Goal: Task Accomplishment & Management: Complete application form

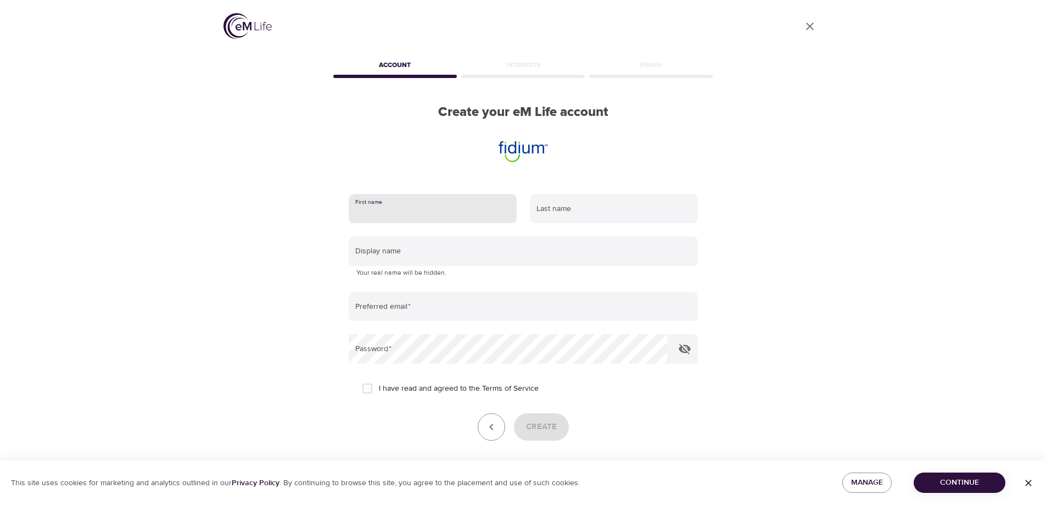
click at [421, 204] on input "text" at bounding box center [433, 209] width 168 height 30
type input "[PERSON_NAME]"
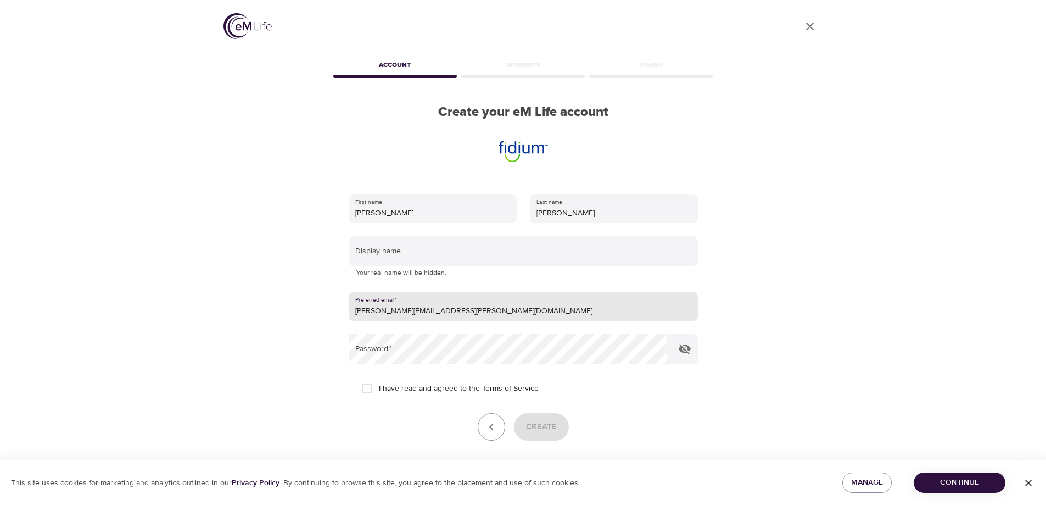
drag, startPoint x: 431, startPoint y: 310, endPoint x: 528, endPoint y: 308, distance: 97.3
click at [528, 308] on input "[PERSON_NAME][EMAIL_ADDRESS][PERSON_NAME][DOMAIN_NAME]" at bounding box center [523, 307] width 349 height 30
type input "[PERSON_NAME][EMAIL_ADDRESS][PERSON_NAME][DOMAIN_NAME]"
click at [444, 246] on input "text" at bounding box center [523, 251] width 349 height 30
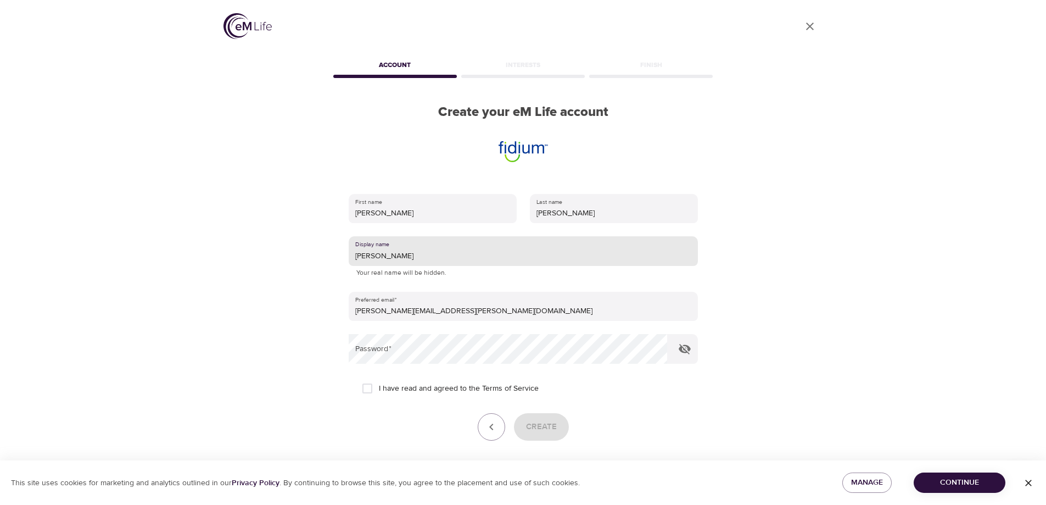
type input "[PERSON_NAME]"
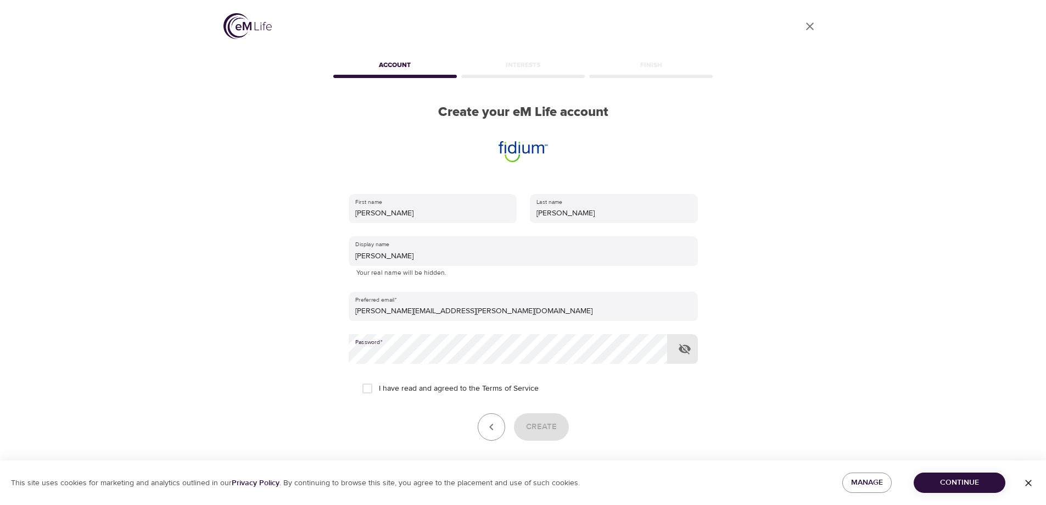
click at [393, 388] on span "I have read and agreed to the Terms of Service" at bounding box center [459, 389] width 160 height 12
click at [379, 388] on input "I have read and agreed to the Terms of Service" at bounding box center [367, 388] width 23 height 23
checkbox input "true"
click at [547, 420] on span "Create" at bounding box center [541, 427] width 31 height 14
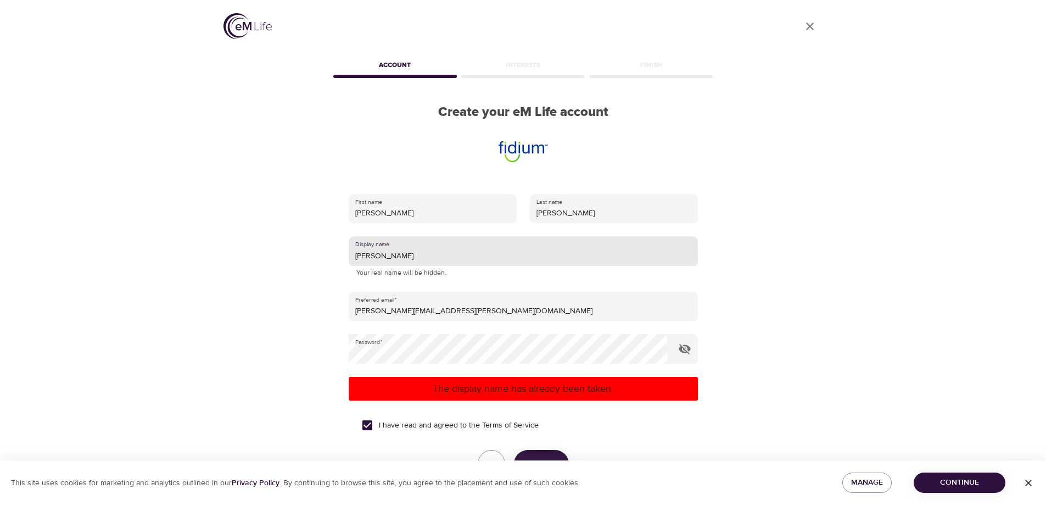
click at [454, 253] on input "[PERSON_NAME]" at bounding box center [523, 251] width 349 height 30
drag, startPoint x: 360, startPoint y: 256, endPoint x: 342, endPoint y: 260, distance: 19.1
click at [343, 260] on div "First name [PERSON_NAME] Last name [PERSON_NAME] Display name Aaronb917 Your re…" at bounding box center [523, 350] width 385 height 349
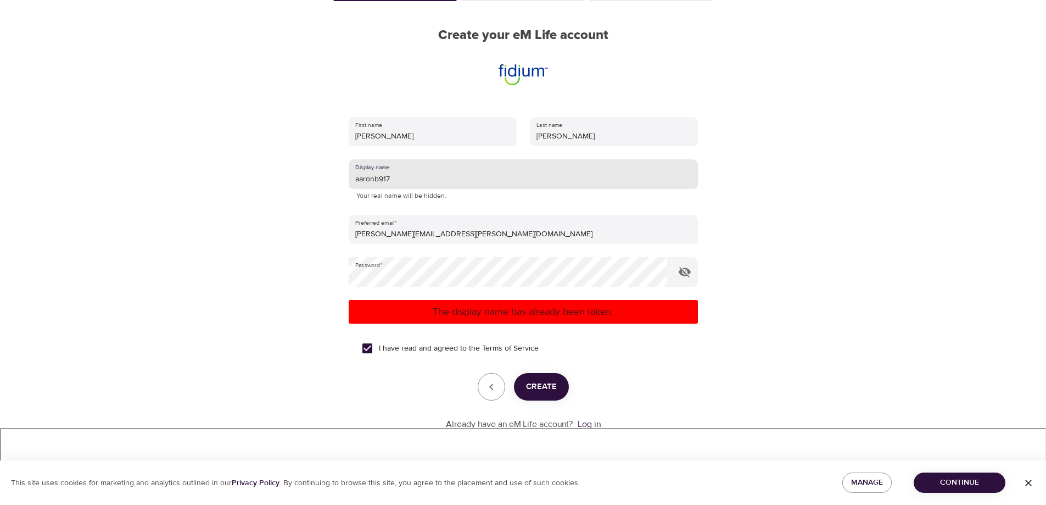
type input "aaronb917"
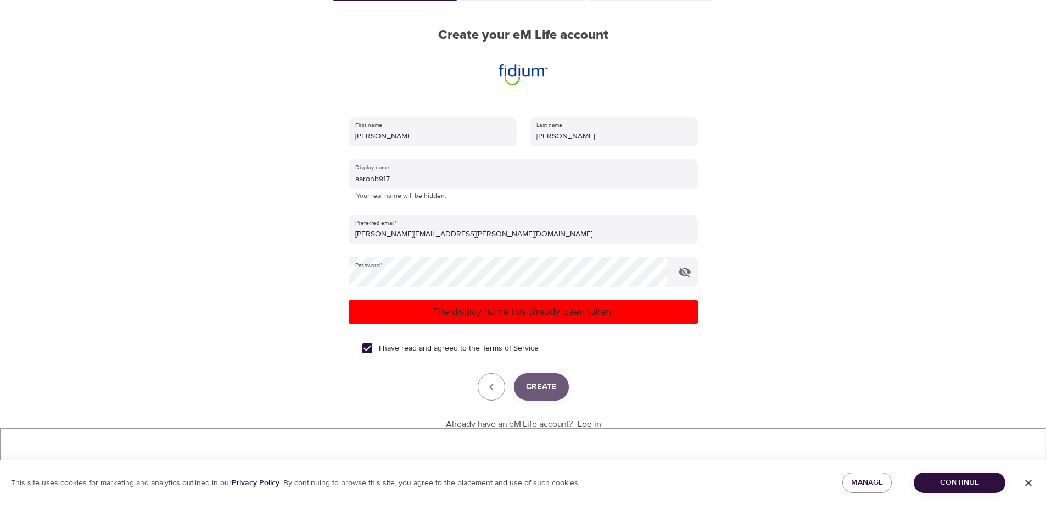
click at [547, 391] on span "Create" at bounding box center [541, 387] width 31 height 14
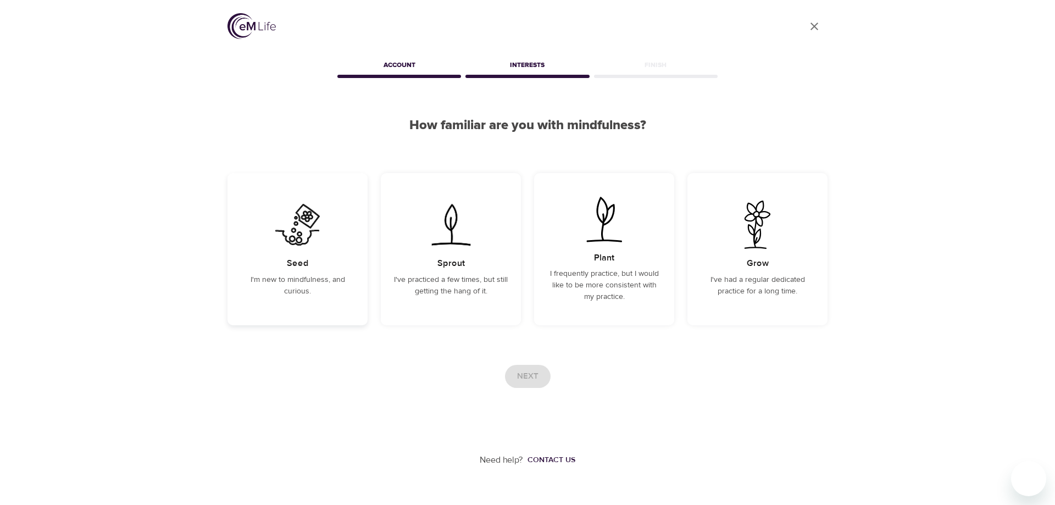
click at [308, 234] on img at bounding box center [297, 224] width 55 height 48
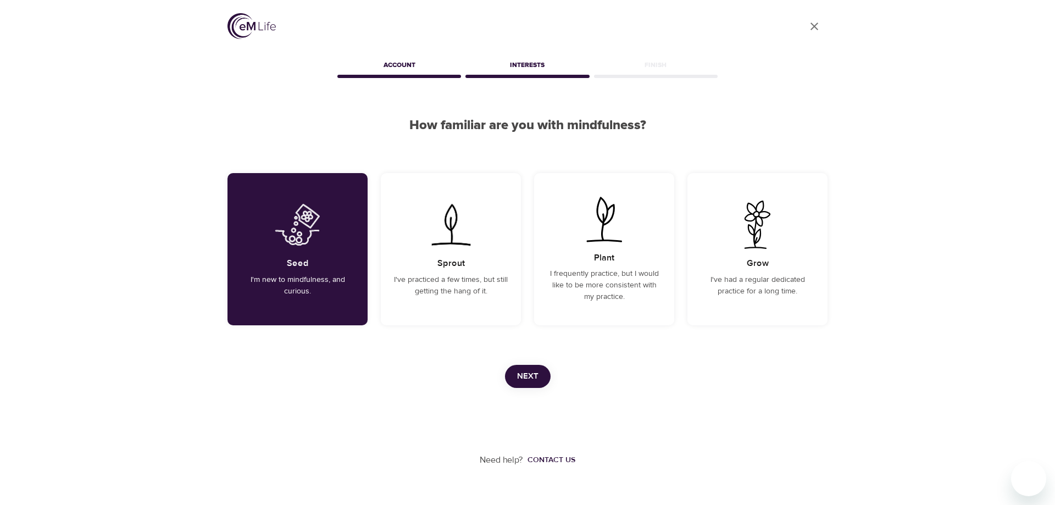
click at [522, 374] on span "Next" at bounding box center [527, 376] width 21 height 14
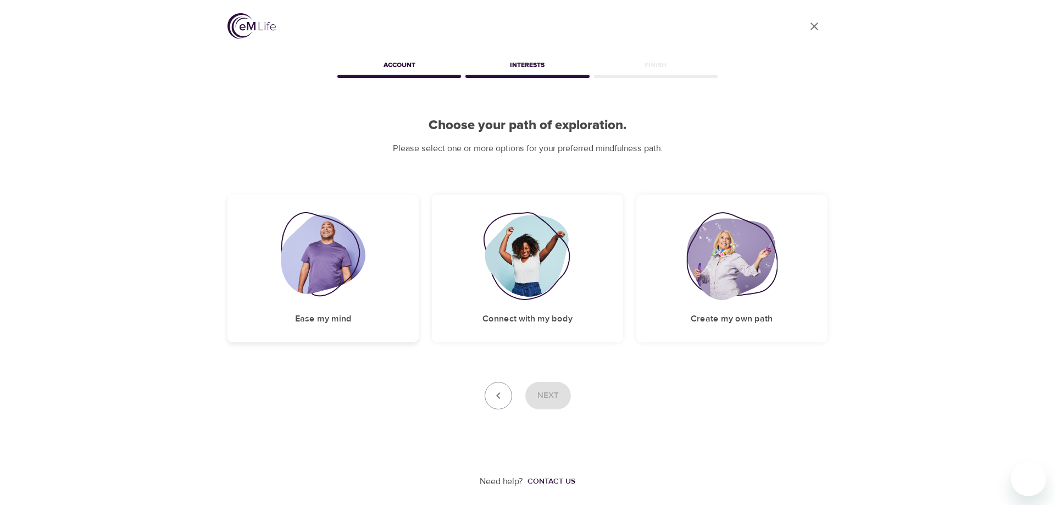
click at [383, 275] on div "Ease my mind" at bounding box center [322, 268] width 191 height 148
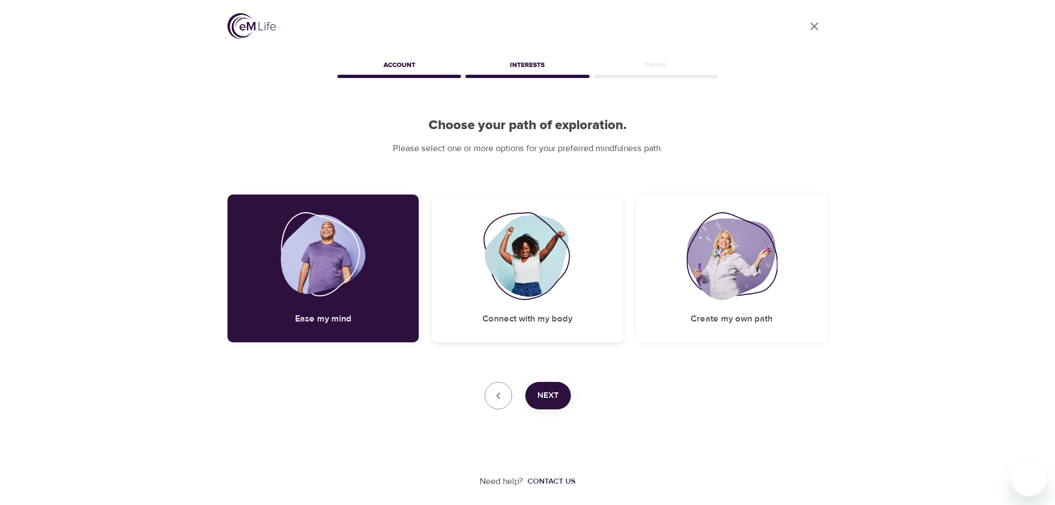
click at [542, 264] on img at bounding box center [527, 256] width 89 height 88
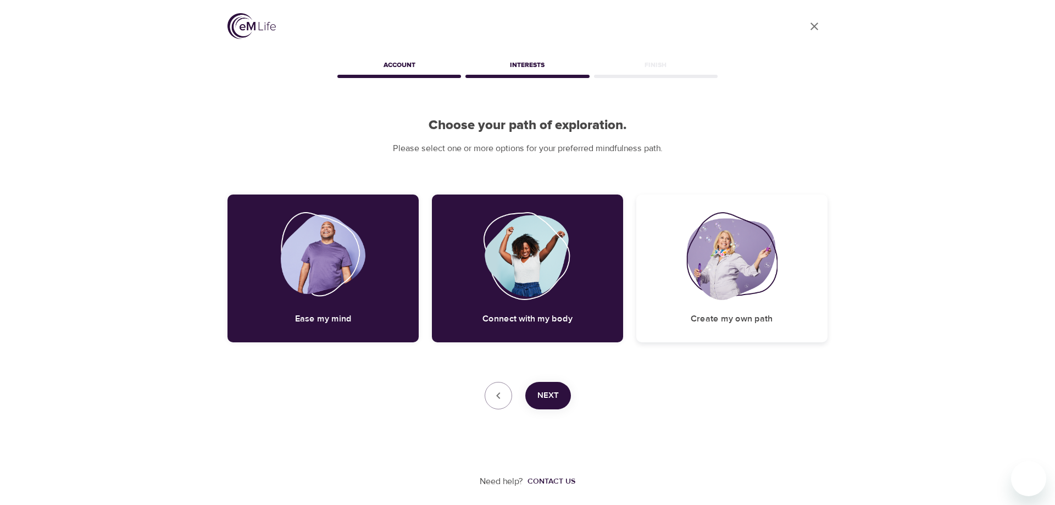
click at [692, 253] on img at bounding box center [731, 256] width 91 height 88
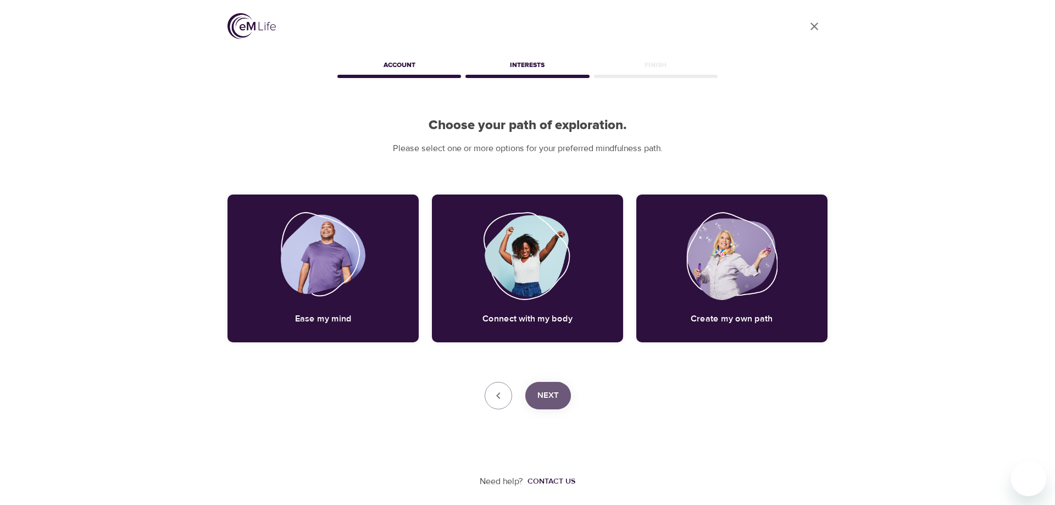
click at [549, 392] on span "Next" at bounding box center [547, 395] width 21 height 14
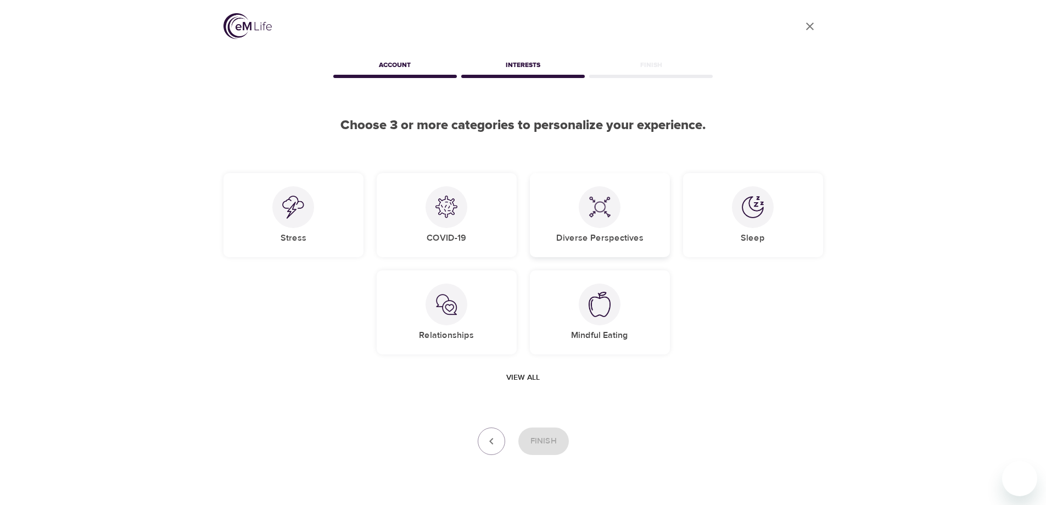
click at [577, 213] on div "Diverse Perspectives" at bounding box center [600, 215] width 140 height 84
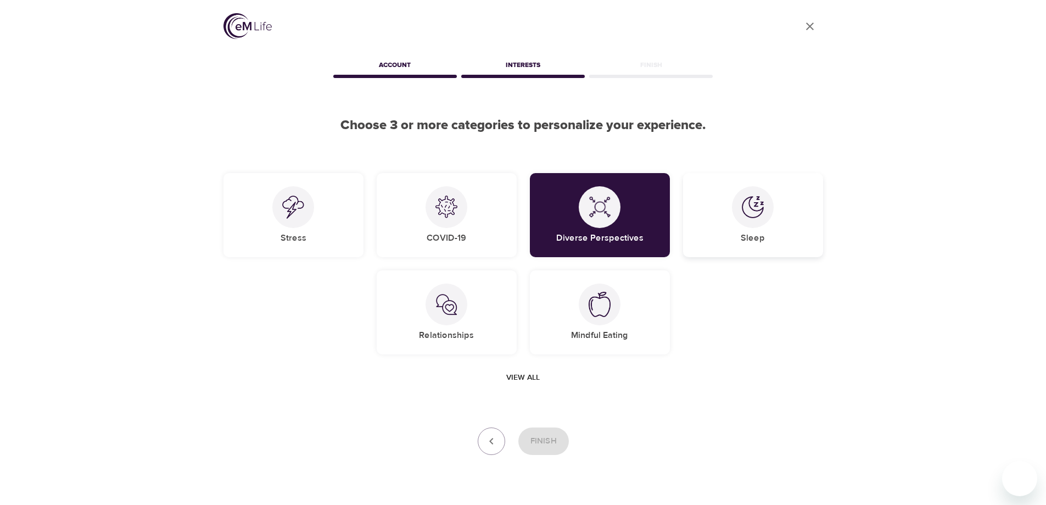
click at [746, 212] on img at bounding box center [753, 207] width 22 height 22
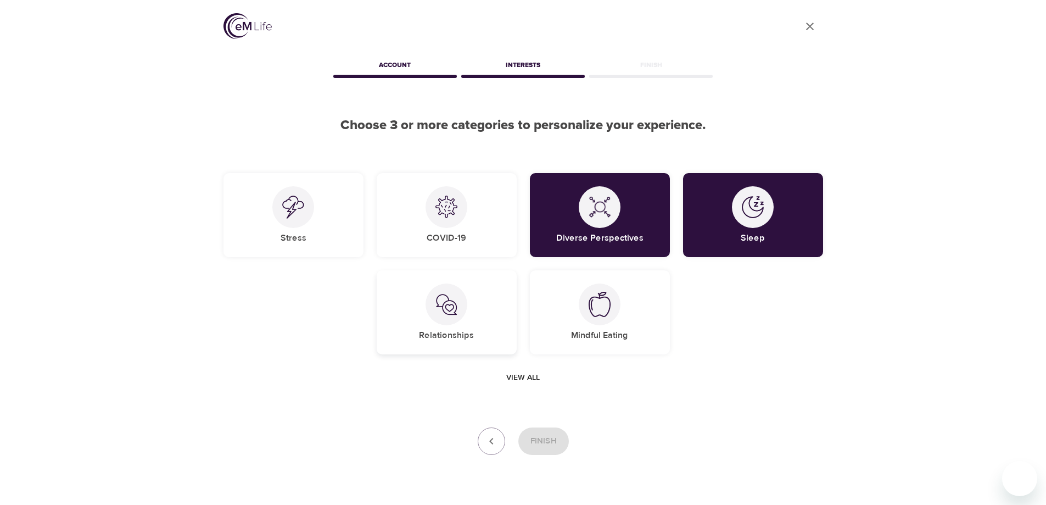
click at [458, 298] on div at bounding box center [447, 304] width 42 height 42
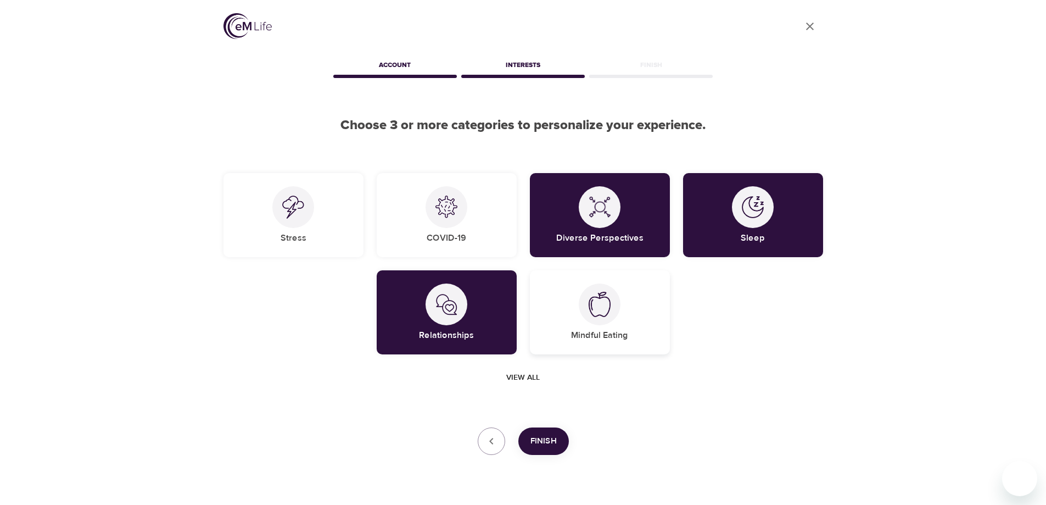
click at [569, 298] on div "Mindful Eating" at bounding box center [600, 312] width 140 height 84
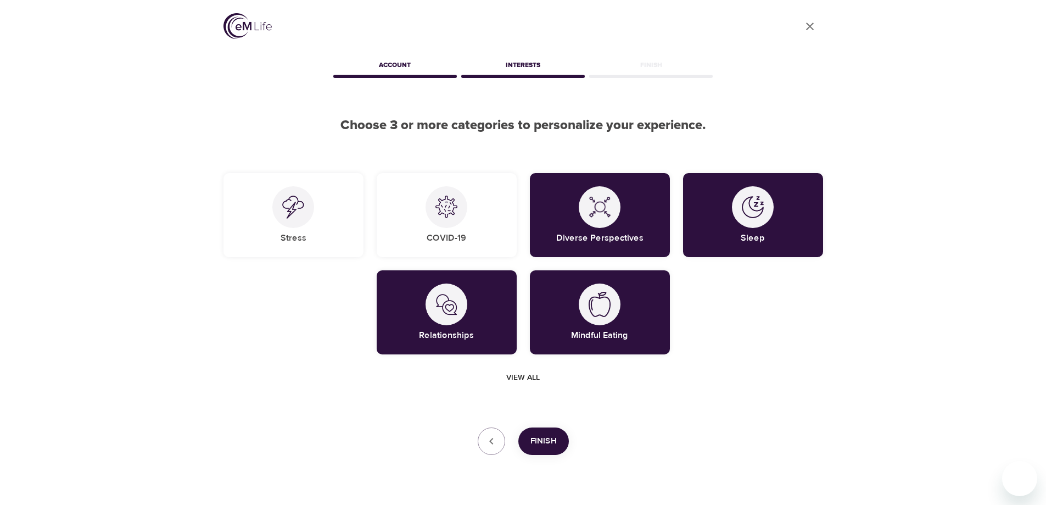
click at [552, 439] on span "Finish" at bounding box center [544, 441] width 26 height 14
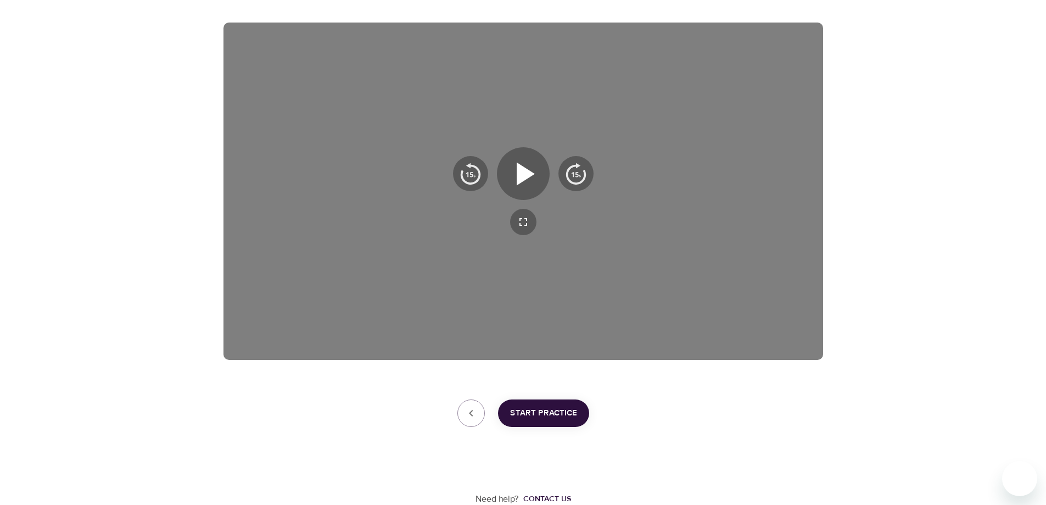
scroll to position [172, 0]
click at [544, 415] on span "Start Practice" at bounding box center [543, 412] width 67 height 14
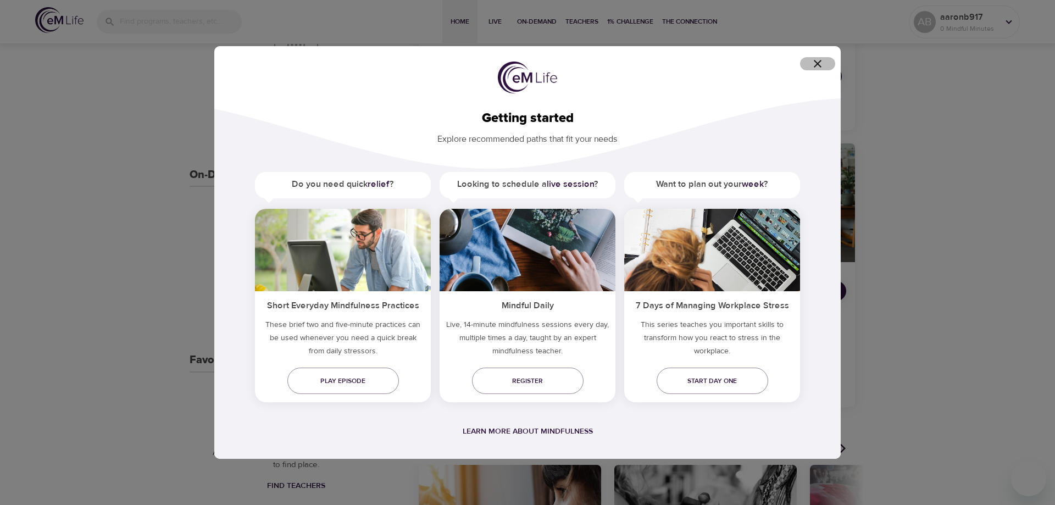
click at [825, 66] on span "button" at bounding box center [817, 63] width 26 height 13
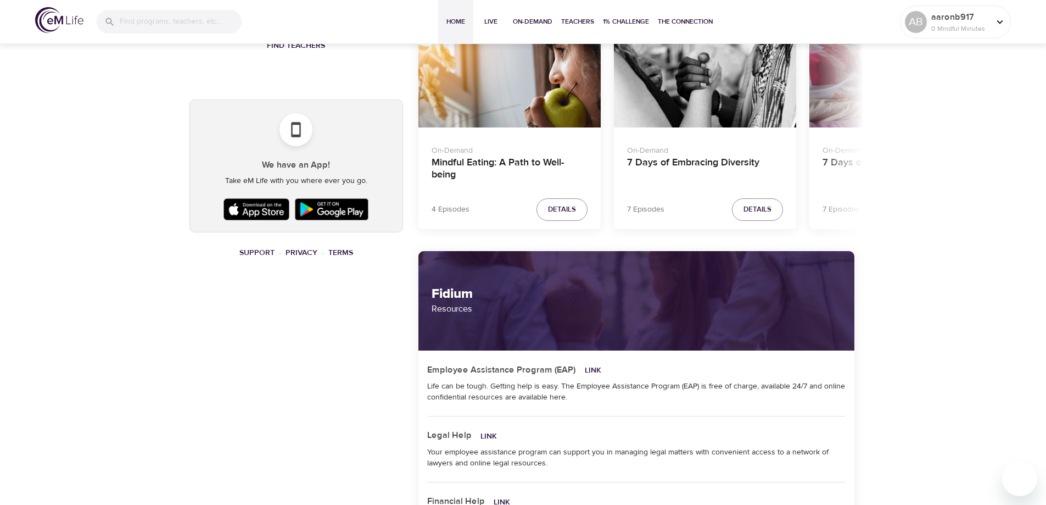
scroll to position [696, 0]
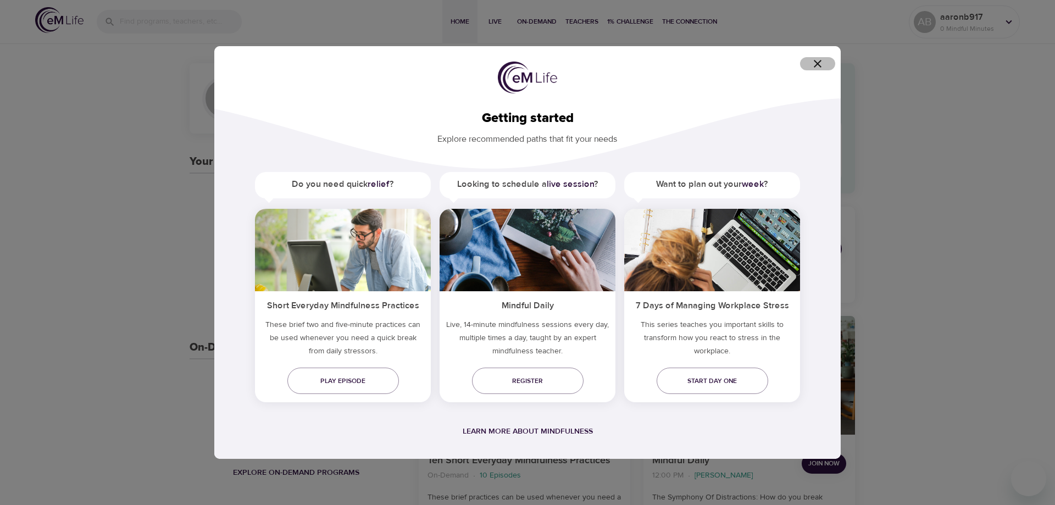
click at [819, 61] on icon "button" at bounding box center [817, 63] width 13 height 13
